Goal: Navigation & Orientation: Go to known website

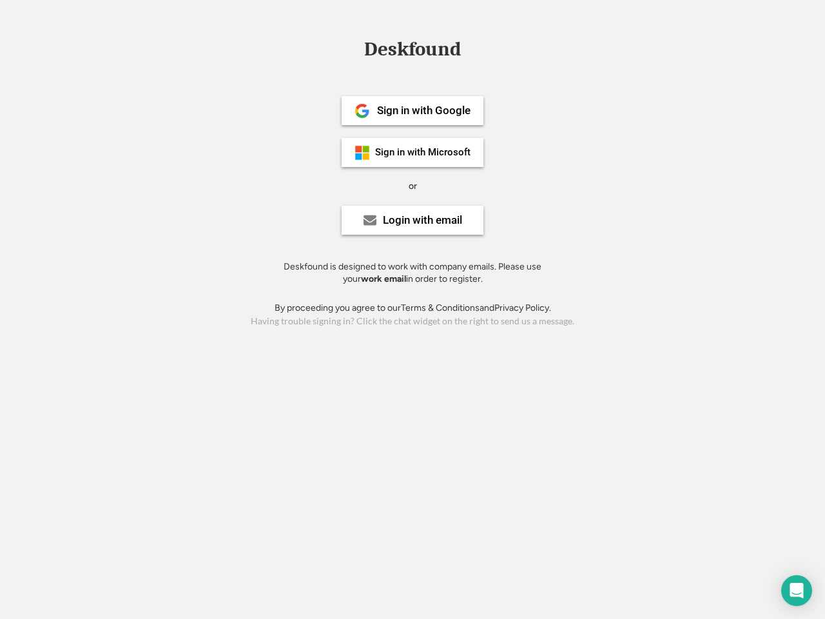
click at [413, 184] on div "or" at bounding box center [413, 186] width 8 height 13
click at [413, 52] on div "Deskfound" at bounding box center [413, 49] width 110 height 20
click at [353, 48] on div "Deskfound" at bounding box center [412, 51] width 825 height 25
click at [413, 52] on div "Deskfound" at bounding box center [413, 49] width 110 height 20
click at [413, 186] on div "or" at bounding box center [413, 186] width 8 height 13
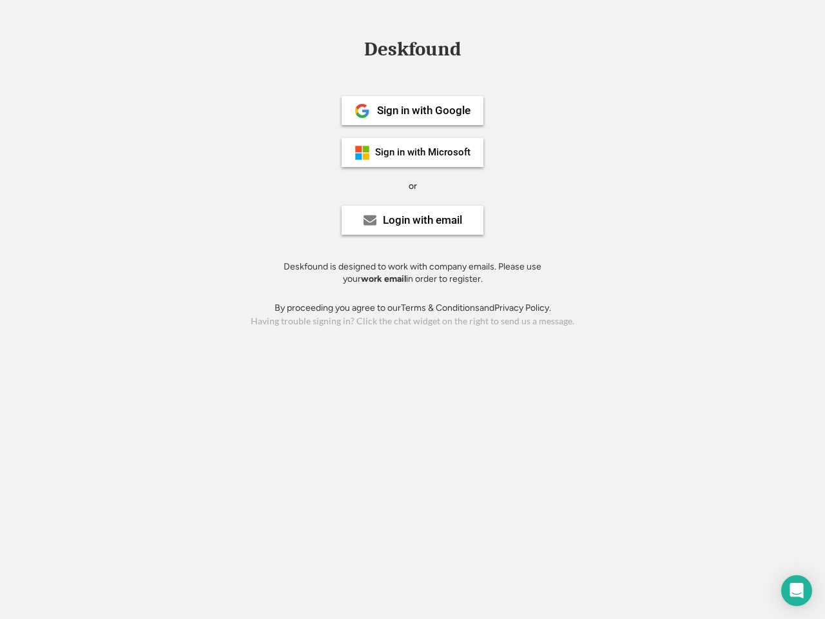
click at [413, 110] on div "Sign in with Google" at bounding box center [424, 110] width 94 height 11
click at [424, 110] on div "Sign in with Google" at bounding box center [424, 110] width 94 height 11
click at [362, 111] on img at bounding box center [362, 110] width 15 height 15
click at [413, 152] on div "Sign in with Microsoft" at bounding box center [422, 153] width 95 height 10
click at [424, 152] on div "Sign in with Microsoft" at bounding box center [422, 153] width 95 height 10
